Goal: Find specific page/section: Find specific page/section

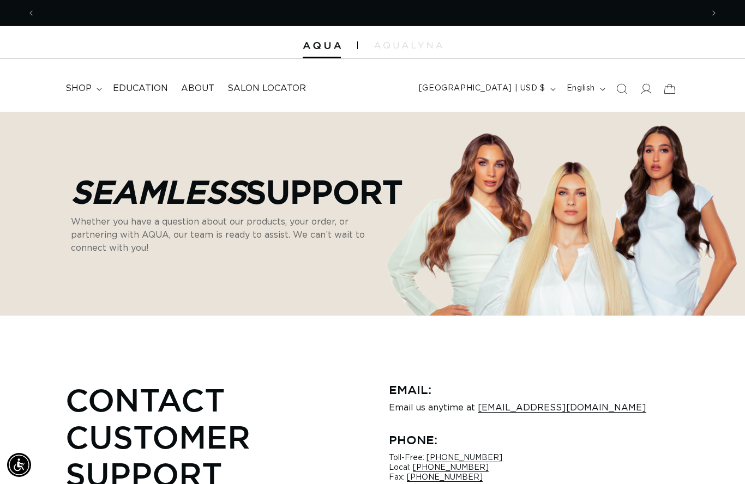
scroll to position [0, 1335]
click at [265, 79] on link "Salon Locator" at bounding box center [267, 88] width 92 height 25
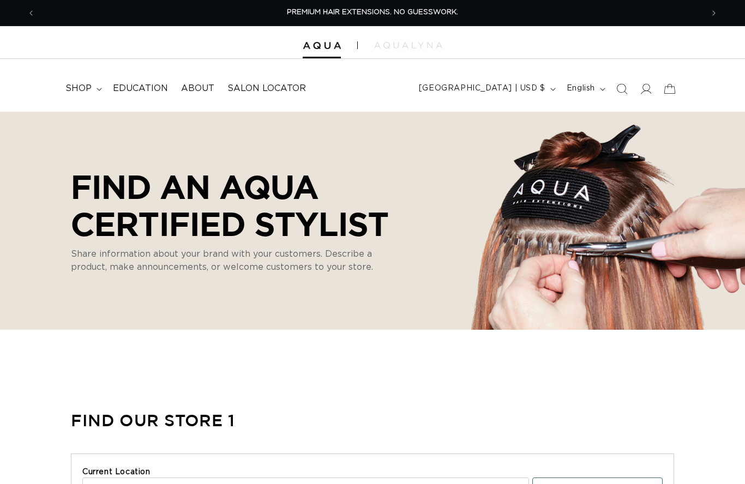
select select "m"
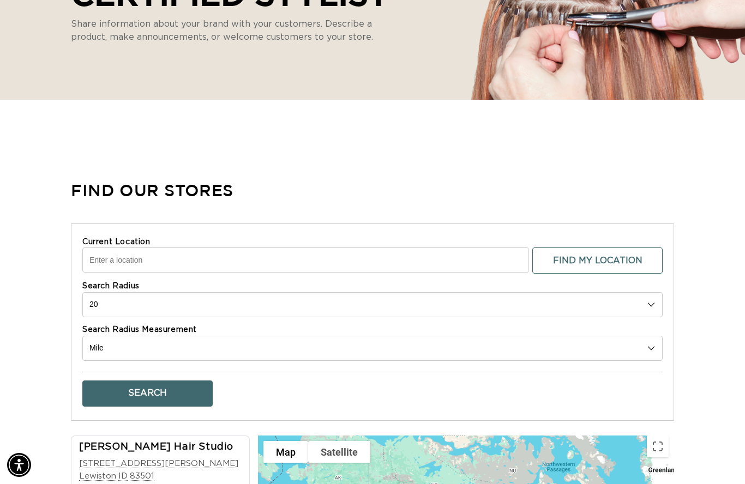
scroll to position [0, 1335]
click at [156, 263] on input "Current Location" at bounding box center [305, 260] width 446 height 25
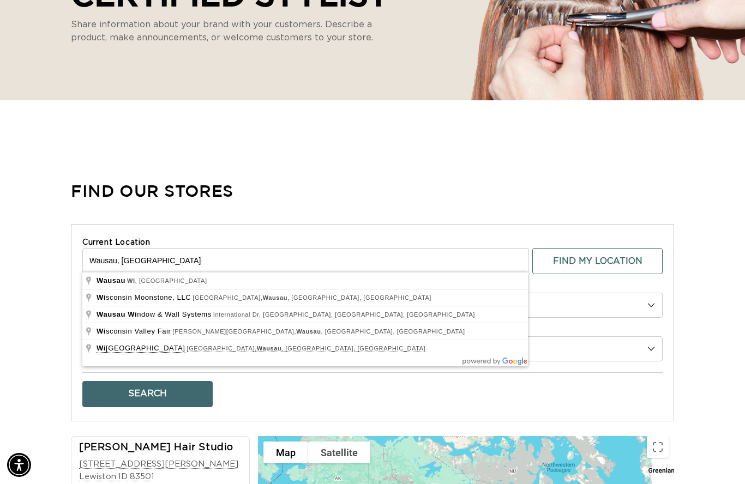
scroll to position [0, 667]
type input "Wausau, [GEOGRAPHIC_DATA], [GEOGRAPHIC_DATA]"
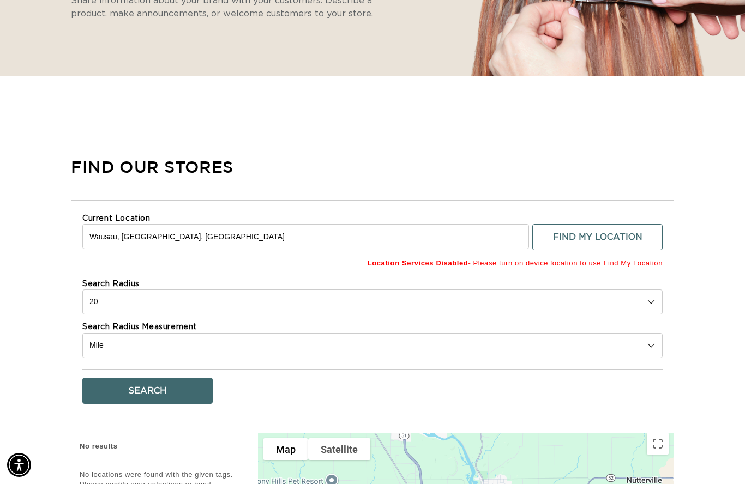
scroll to position [259, 0]
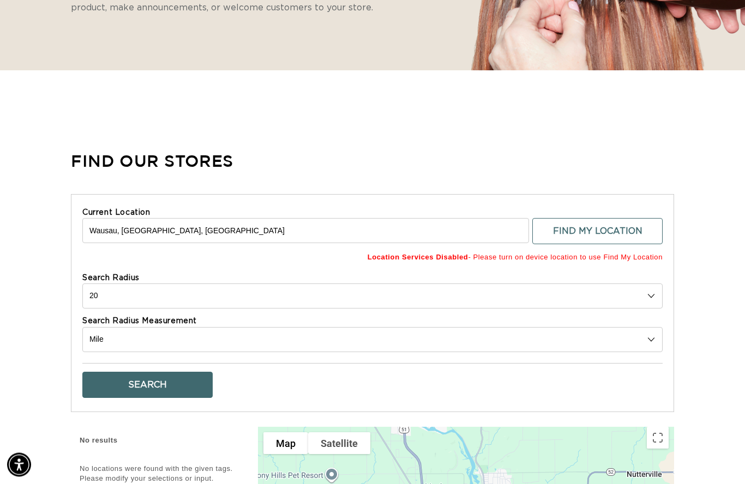
click at [160, 376] on button "Search" at bounding box center [147, 385] width 130 height 26
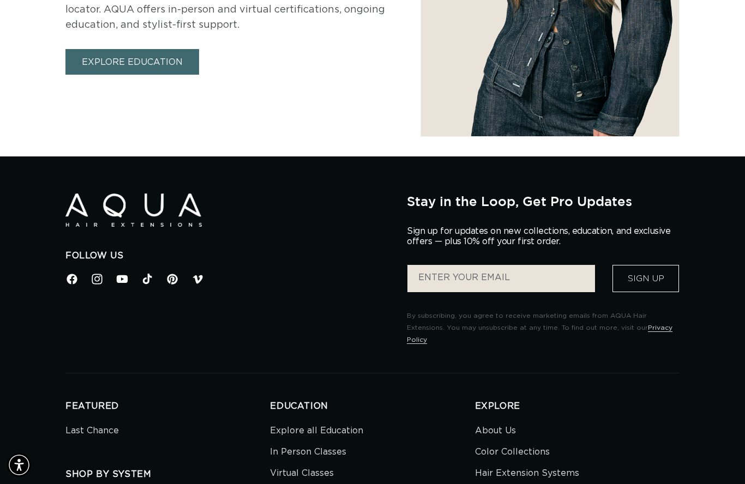
scroll to position [0, 0]
click at [571, 463] on link "Hair Extension Systems" at bounding box center [527, 473] width 104 height 21
